Goal: Task Accomplishment & Management: Manage account settings

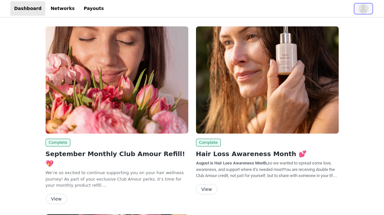
click at [369, 7] on span "button" at bounding box center [364, 9] width 10 height 10
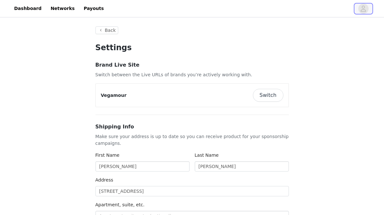
type input "+1 ([GEOGRAPHIC_DATA])"
click at [19, 13] on link "Dashboard" at bounding box center [27, 8] width 35 height 14
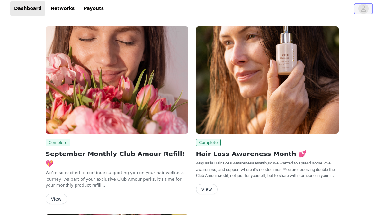
click at [362, 7] on icon "avatar" at bounding box center [363, 8] width 5 height 6
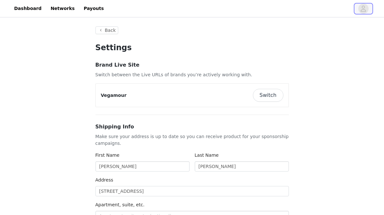
type input "+1 ([GEOGRAPHIC_DATA])"
click at [362, 9] on icon "avatar" at bounding box center [363, 9] width 6 height 10
